Goal: Information Seeking & Learning: Learn about a topic

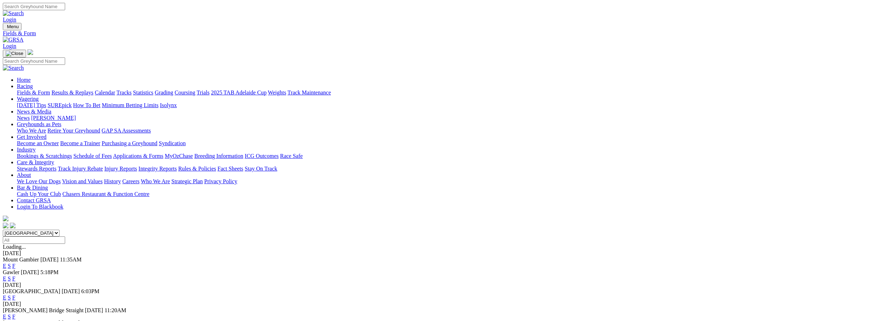
click at [65, 5] on input "Search" at bounding box center [34, 6] width 62 height 7
type input "bonmati"
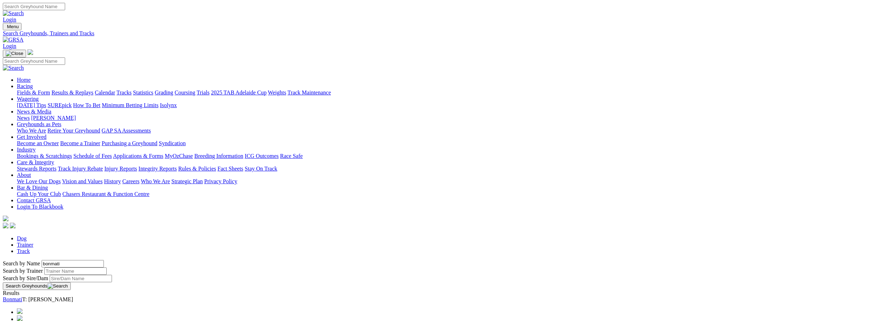
click at [22, 296] on link "Bonmati" at bounding box center [12, 299] width 19 height 6
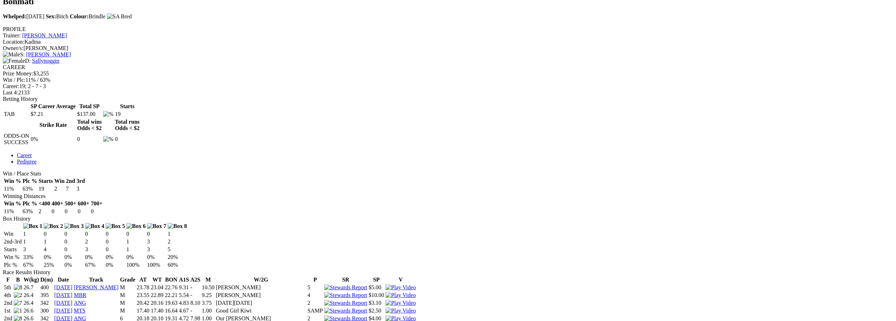
scroll to position [247, 0]
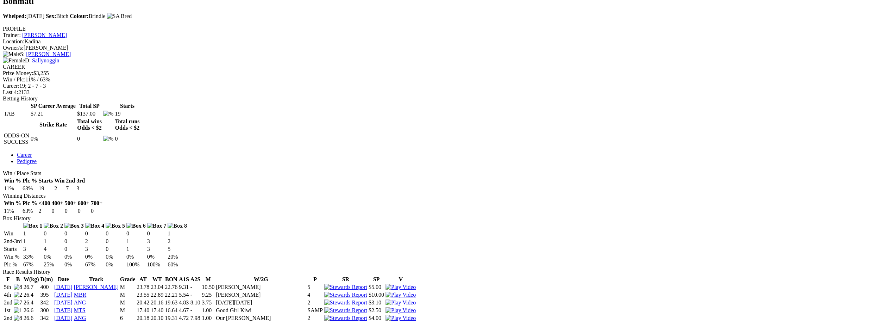
click at [416, 307] on img at bounding box center [401, 310] width 30 height 6
click at [416, 315] on img at bounding box center [401, 318] width 30 height 6
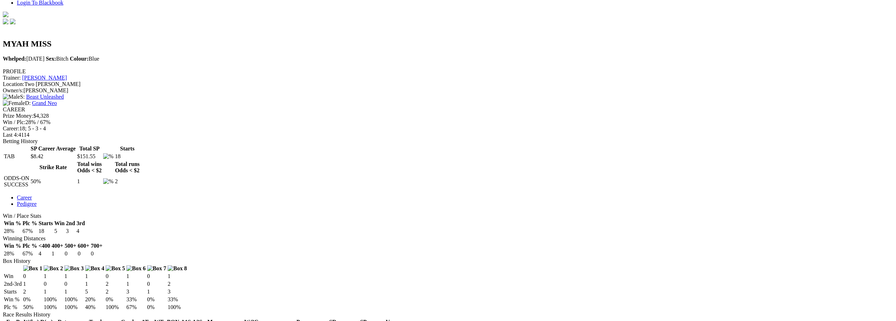
scroll to position [211, 0]
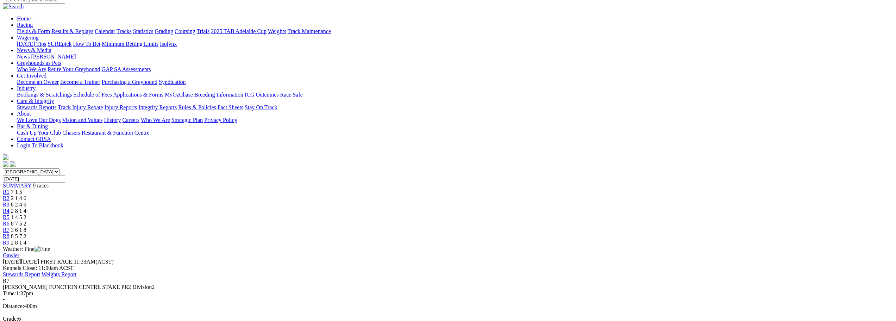
scroll to position [106, 0]
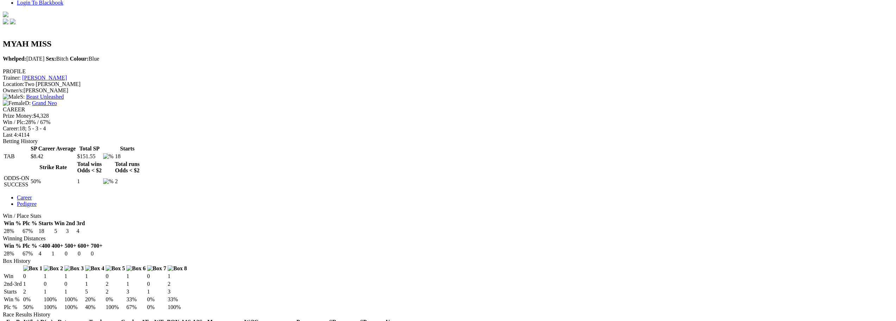
scroll to position [211, 0]
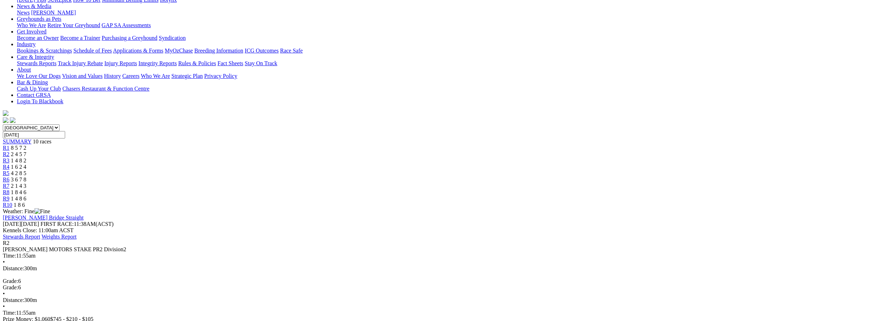
scroll to position [106, 0]
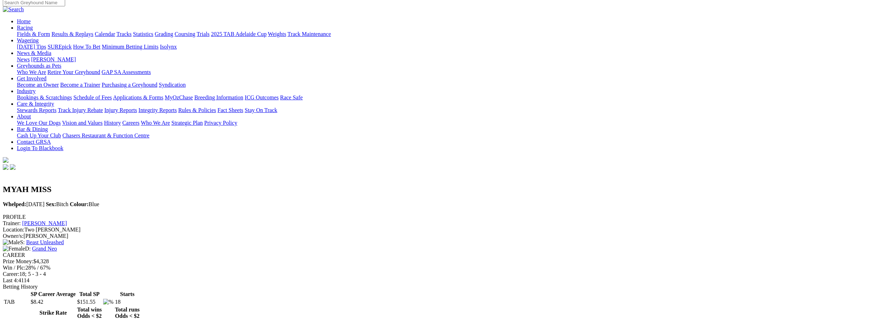
scroll to position [211, 0]
